Goal: Task Accomplishment & Management: Use online tool/utility

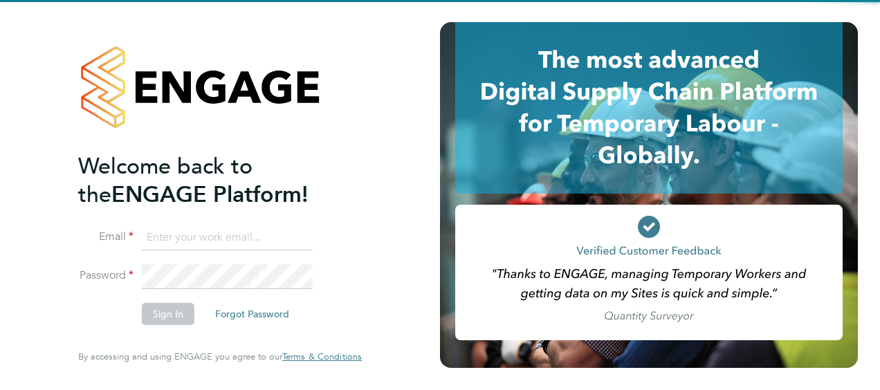
type input "[EMAIL_ADDRESS][PERSON_NAME][DOMAIN_NAME]"
click at [321, 311] on li "Sign In Forgot Password" at bounding box center [213, 321] width 270 height 36
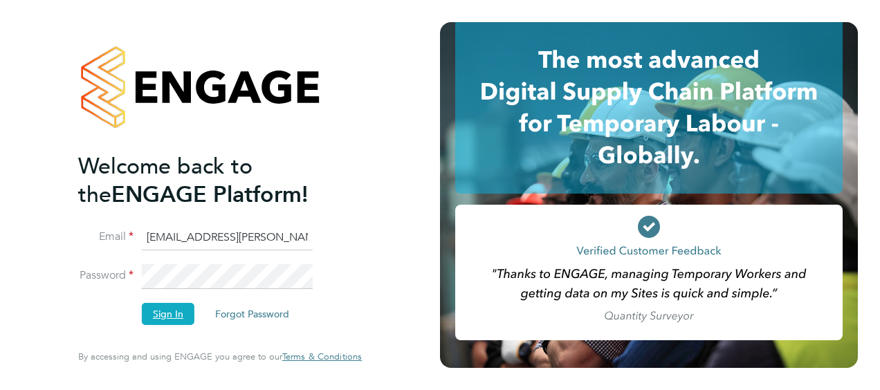
click at [149, 322] on button "Sign In" at bounding box center [168, 314] width 53 height 22
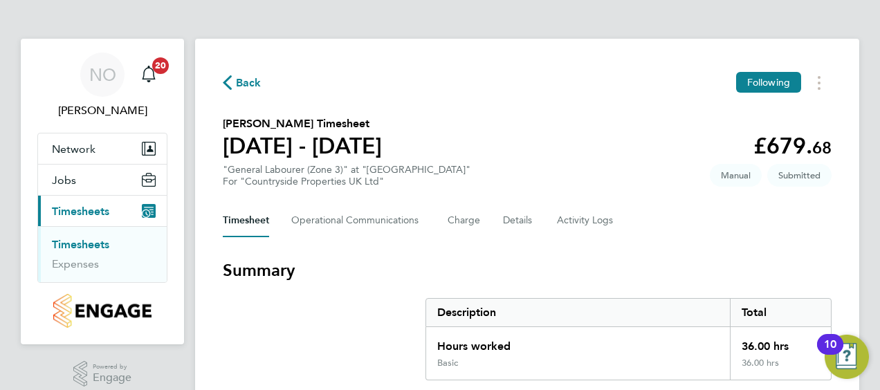
scroll to position [450, 0]
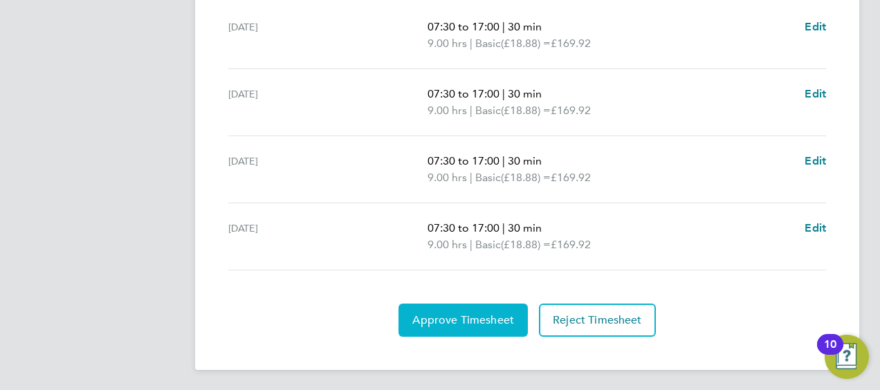
click at [477, 313] on span "Approve Timesheet" at bounding box center [463, 320] width 102 height 14
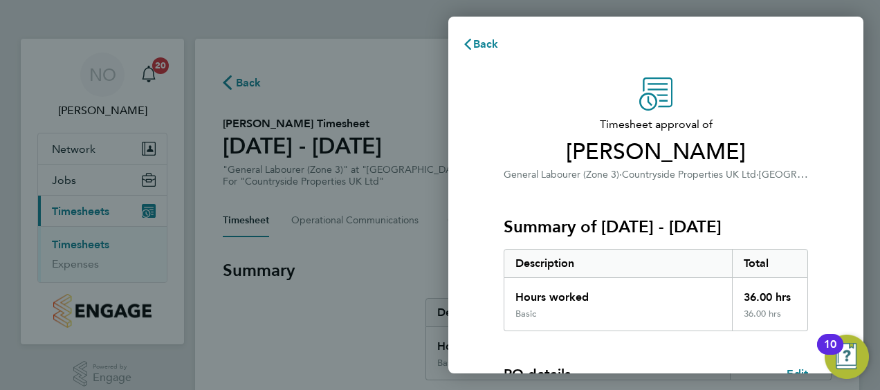
scroll to position [271, 0]
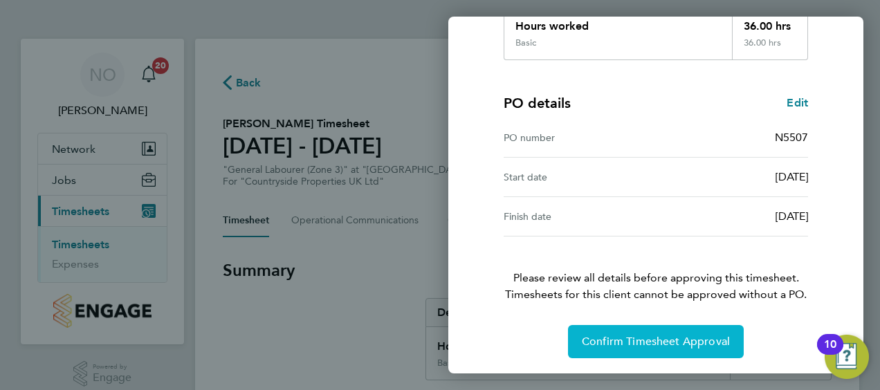
click at [639, 342] on span "Confirm Timesheet Approval" at bounding box center [656, 342] width 148 height 14
